Goal: Task Accomplishment & Management: Use online tool/utility

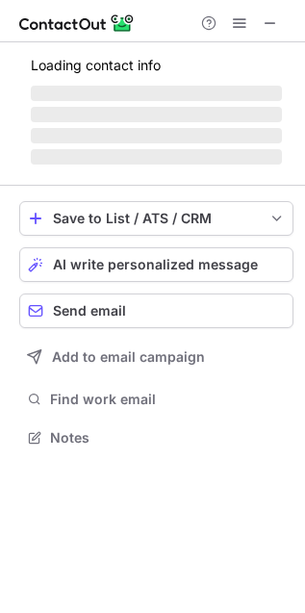
scroll to position [481, 305]
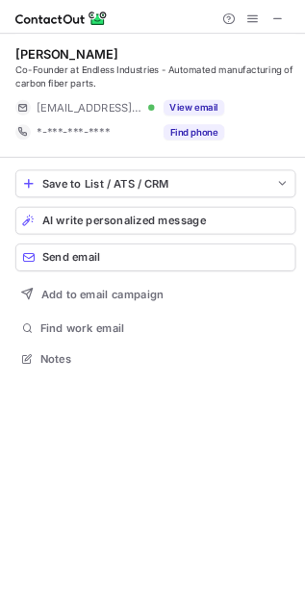
scroll to position [435, 305]
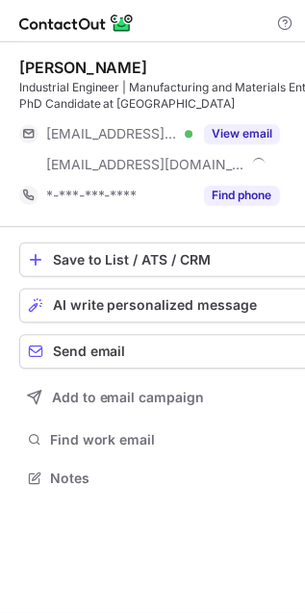
scroll to position [466, 305]
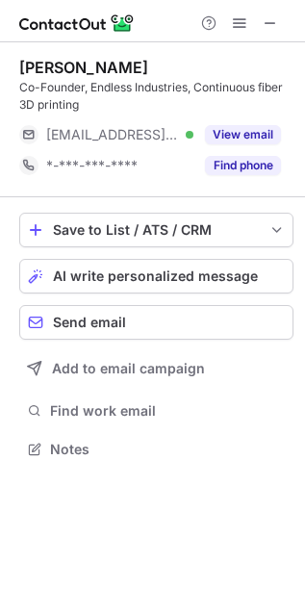
scroll to position [435, 305]
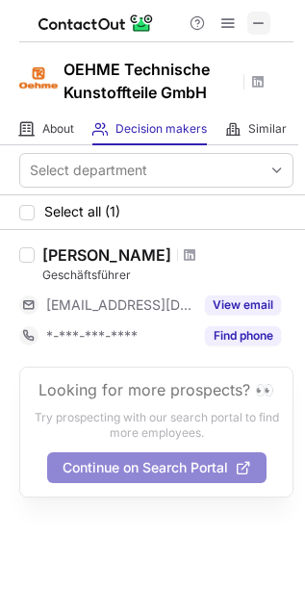
click at [265, 19] on span at bounding box center [258, 22] width 15 height 15
